Goal: Check status: Check status

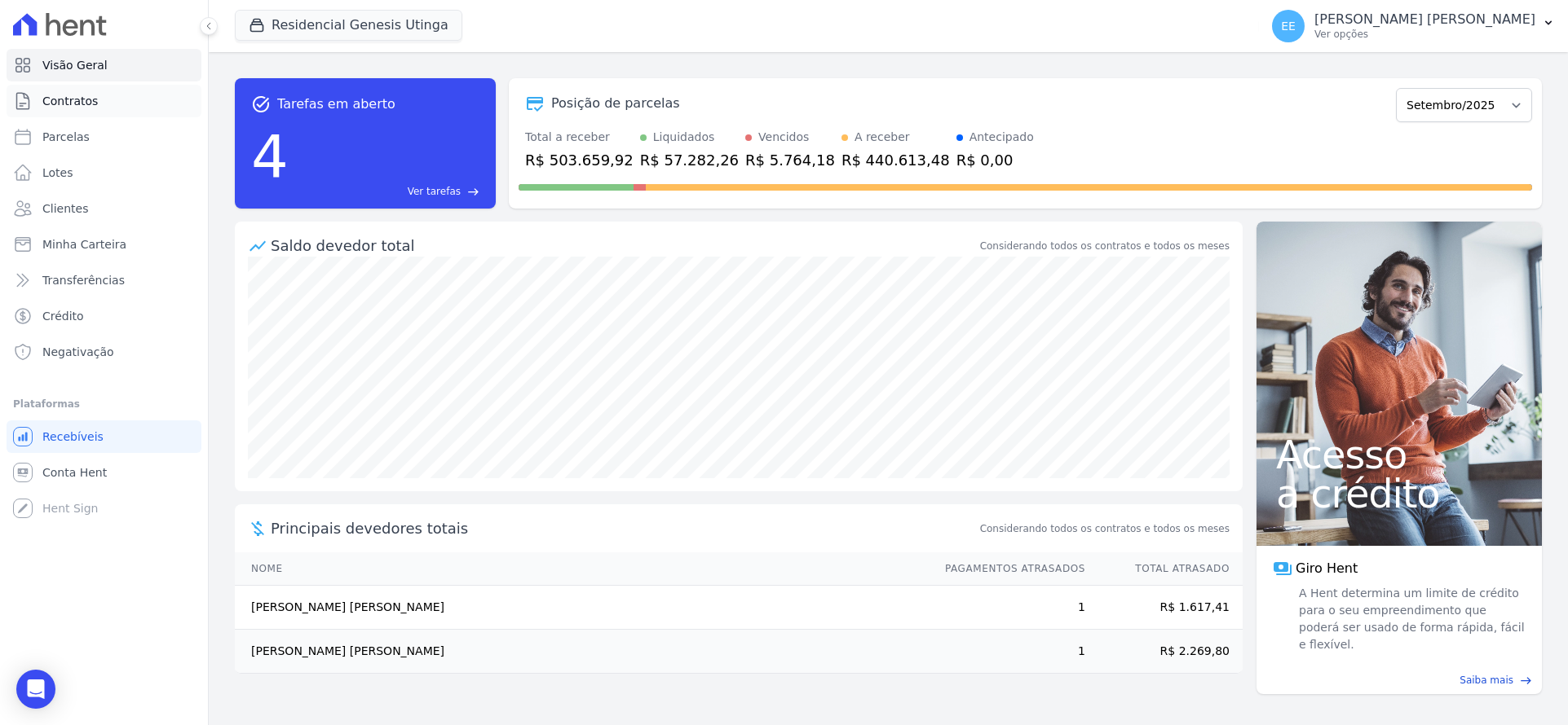
click at [109, 104] on link "Contratos" at bounding box center [104, 101] width 195 height 32
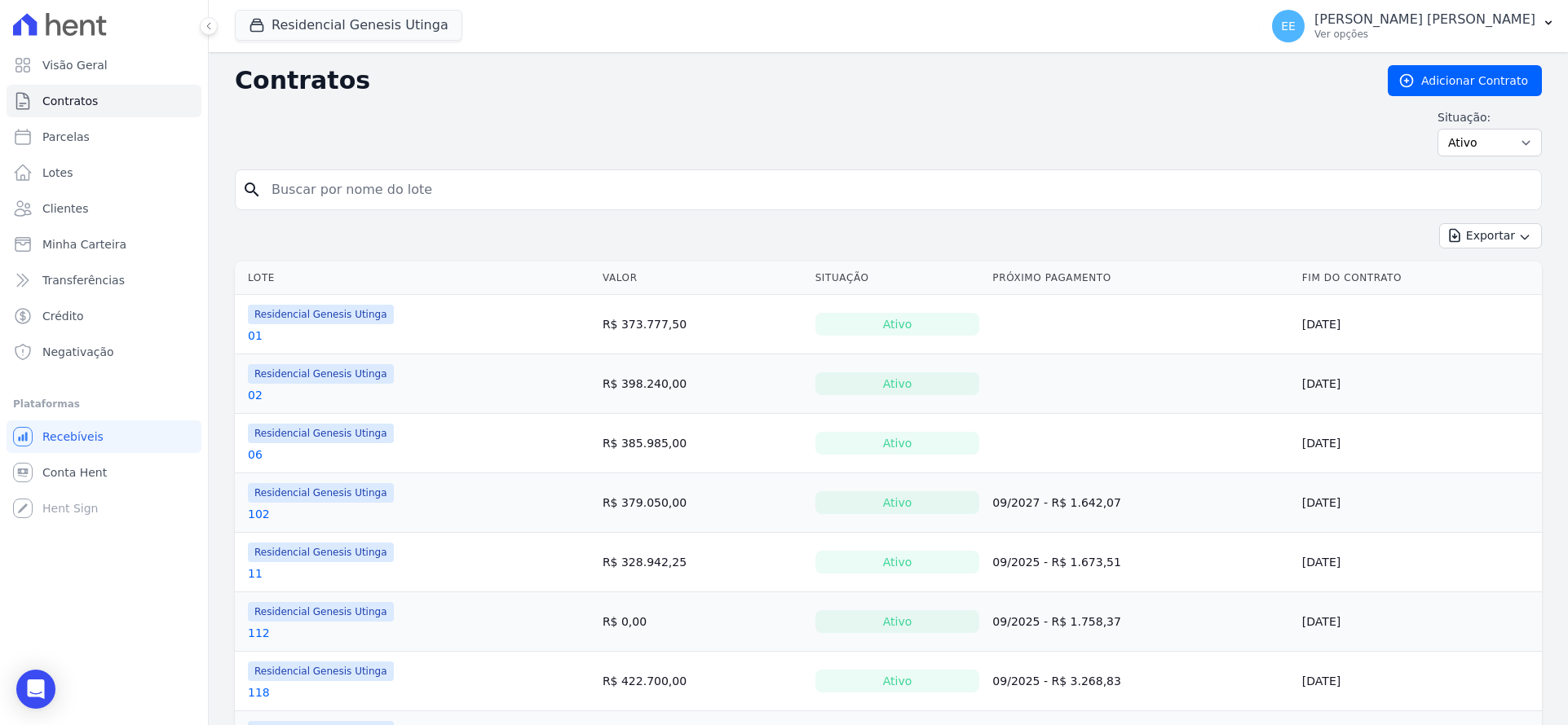
click at [352, 188] on input "search" at bounding box center [898, 190] width 1273 height 32
type input "67"
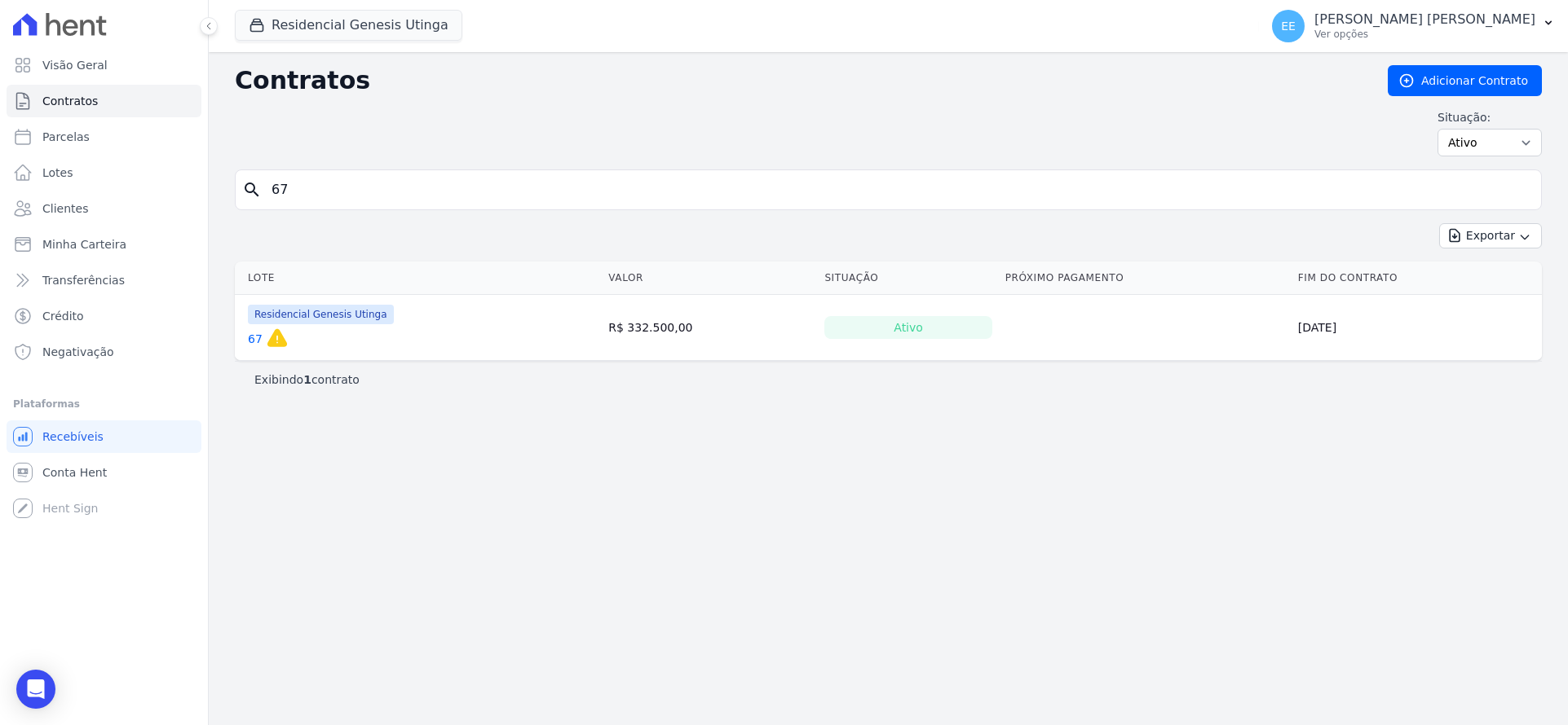
click at [250, 343] on link "67" at bounding box center [255, 339] width 14 height 16
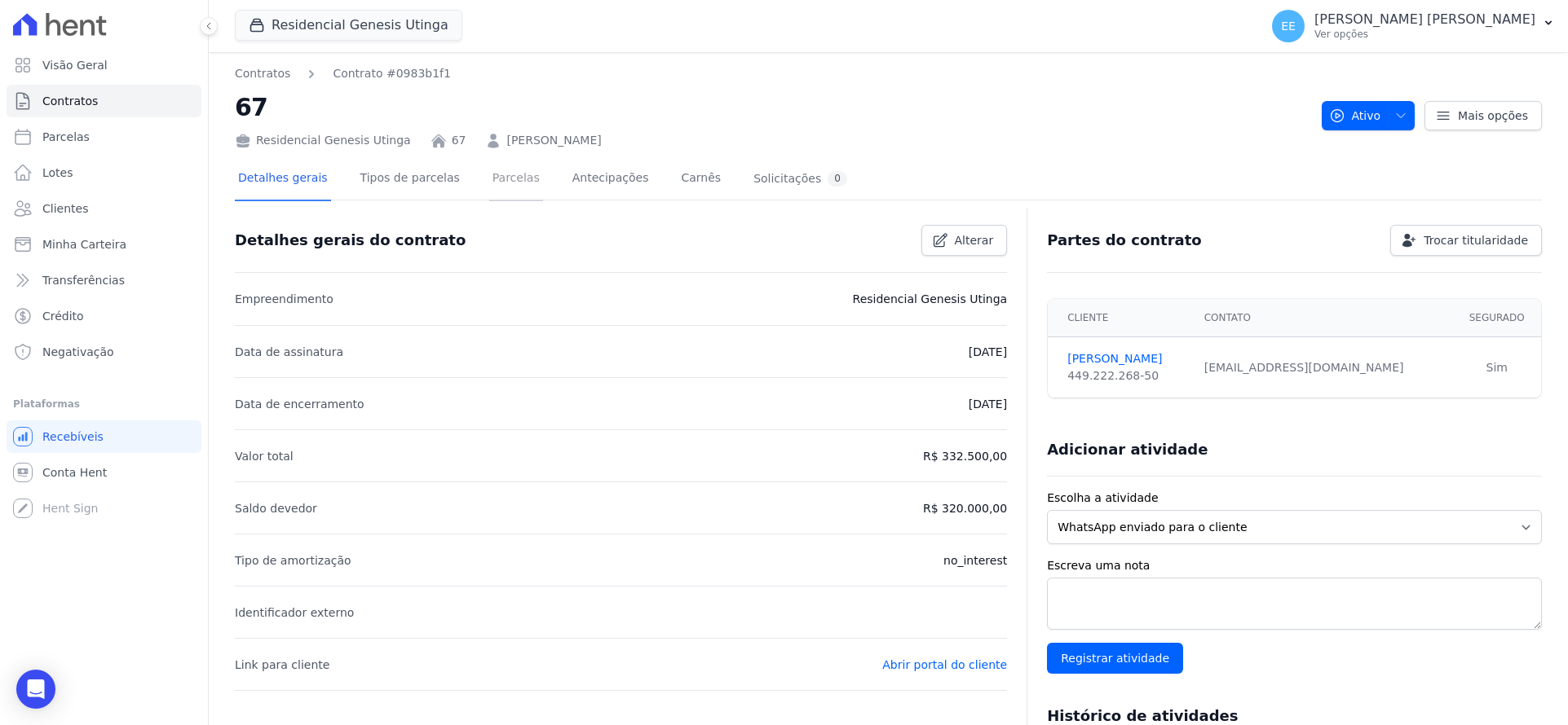
click at [500, 177] on link "Parcelas" at bounding box center [517, 180] width 54 height 43
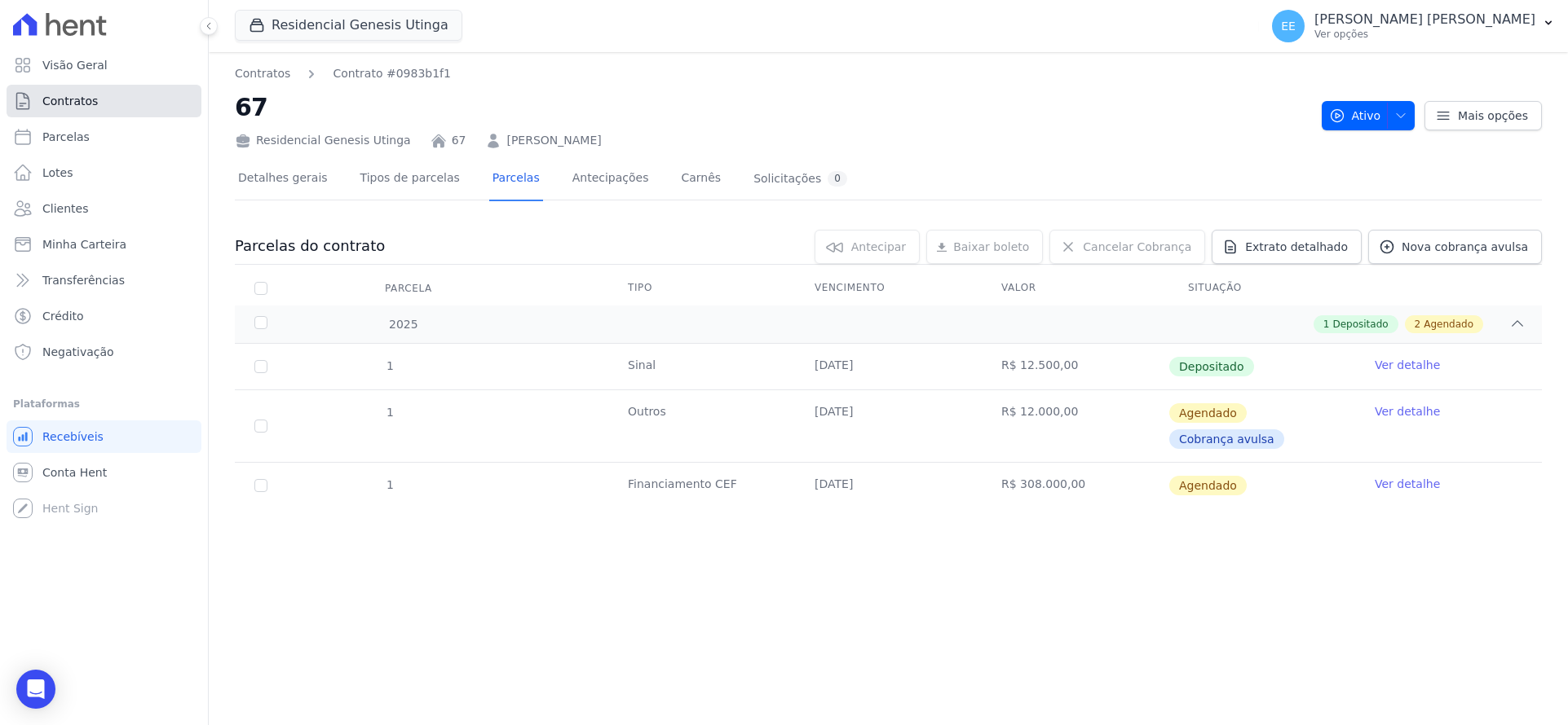
click at [70, 98] on span "Contratos" at bounding box center [70, 101] width 56 height 16
